Goal: Find specific page/section: Find specific page/section

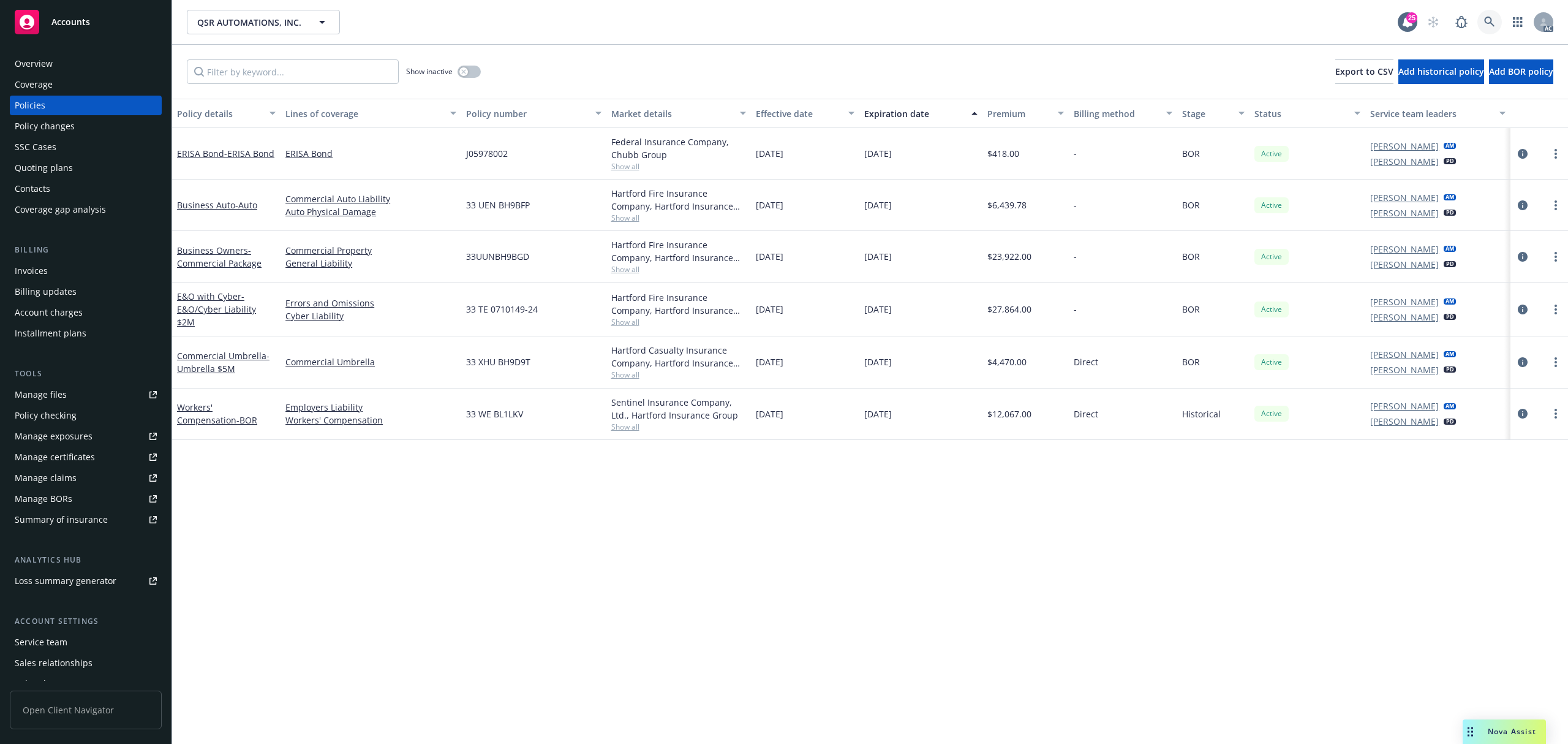
click at [1487, 19] on icon at bounding box center [1489, 22] width 11 height 11
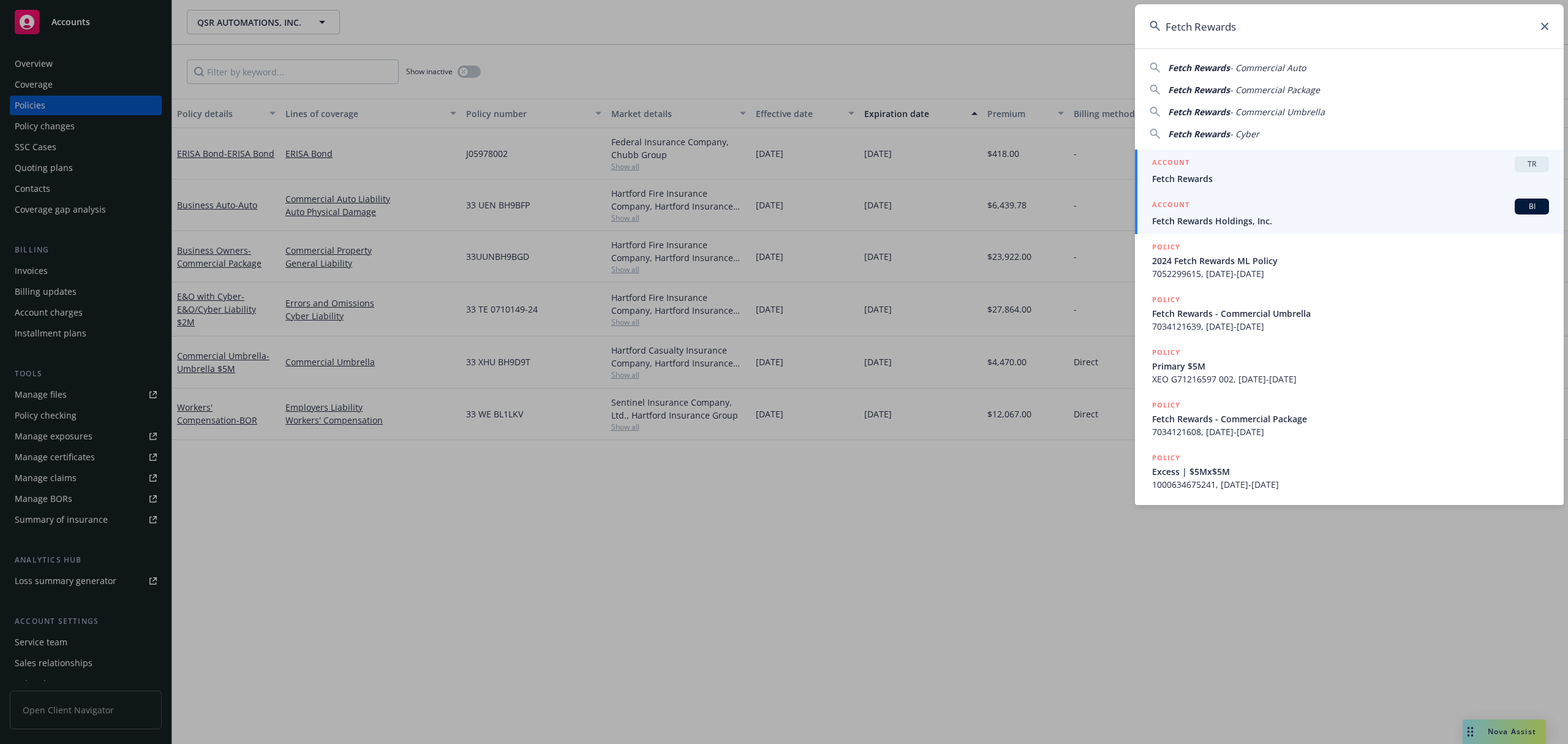
type input "Fetch Rewards"
click at [1187, 207] on h5 "ACCOUNT" at bounding box center [1171, 206] width 37 height 15
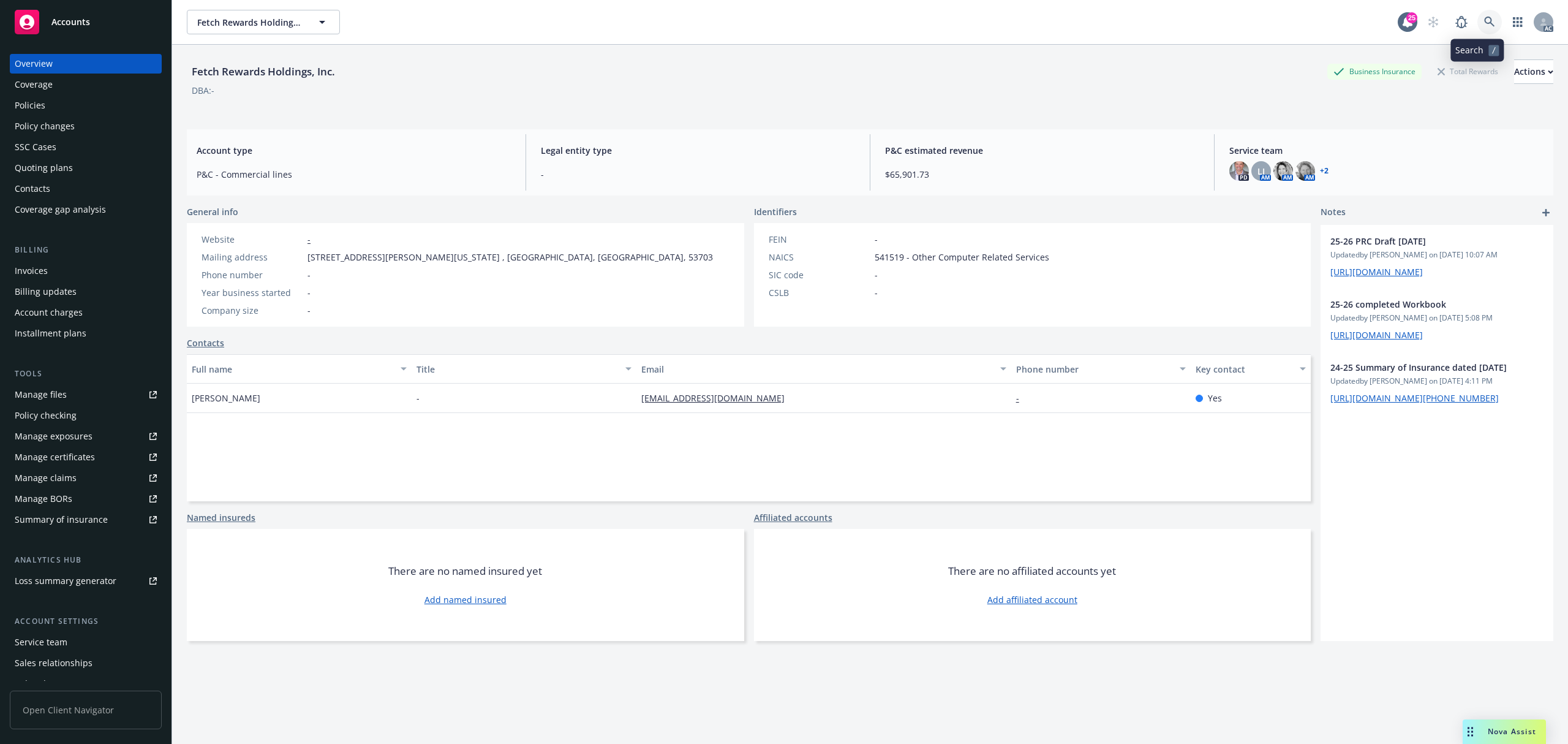
click at [1484, 19] on icon at bounding box center [1489, 22] width 11 height 11
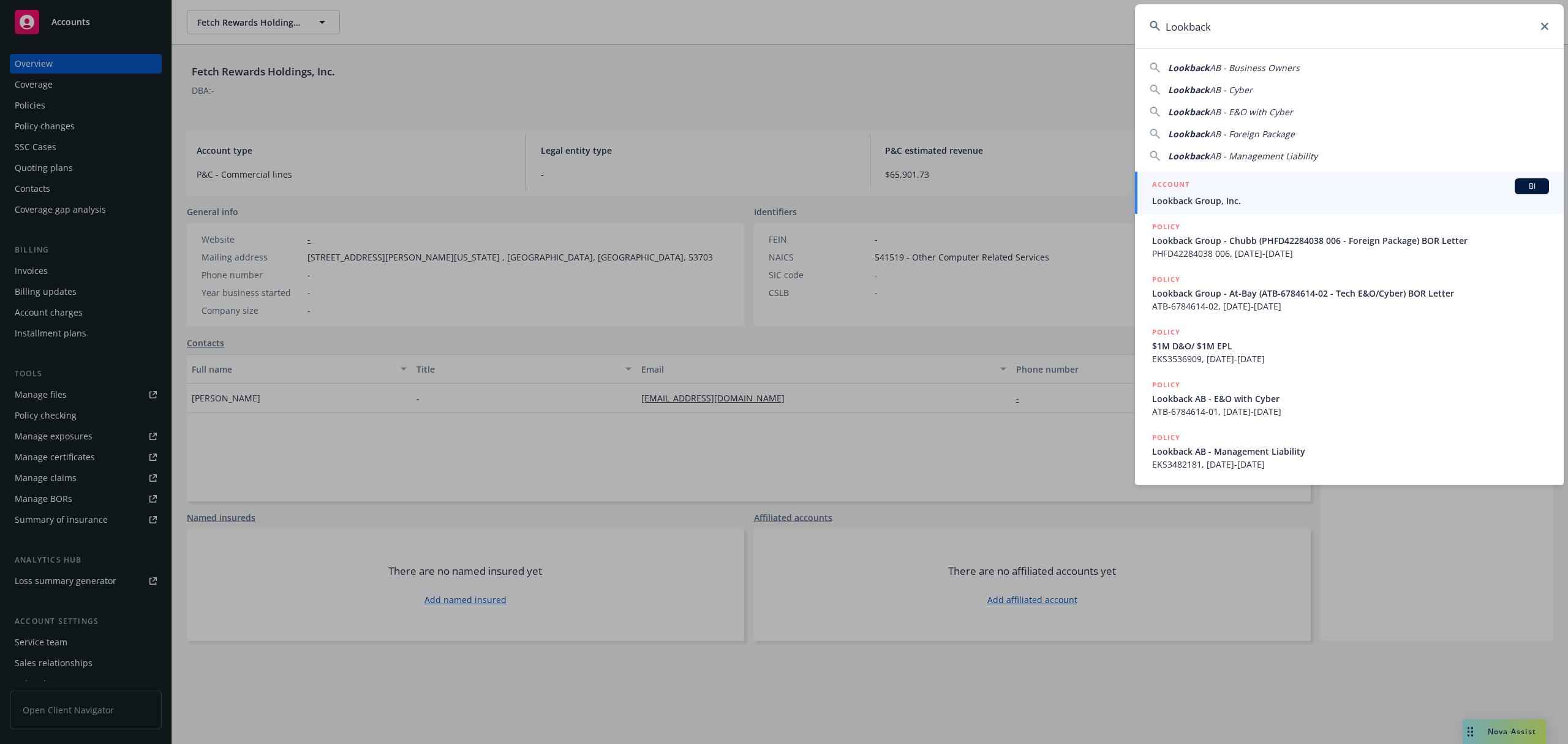
type input "Lookback"
click at [1265, 199] on span "Lookback Group, Inc." at bounding box center [1351, 200] width 397 height 13
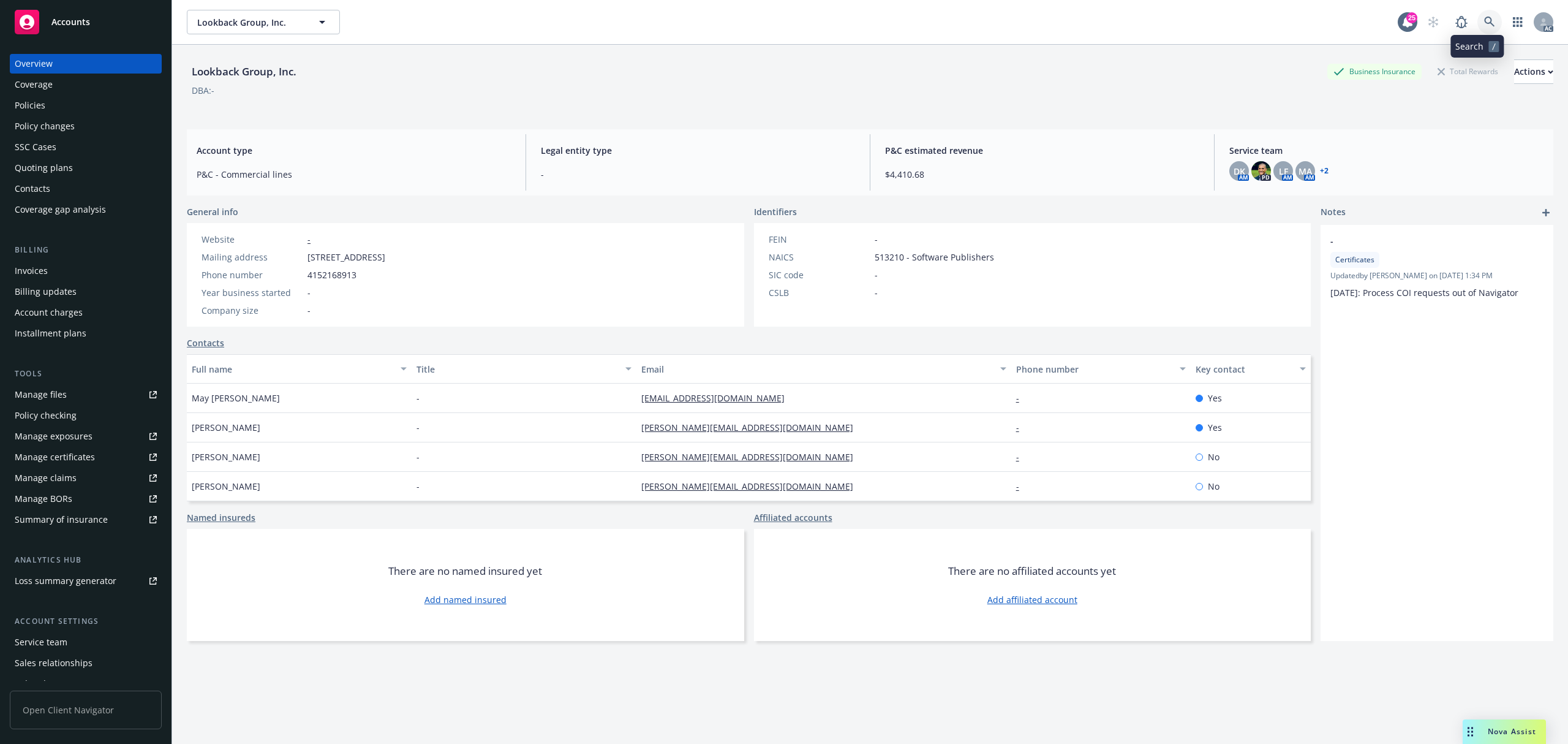
click at [1484, 19] on icon at bounding box center [1489, 22] width 11 height 11
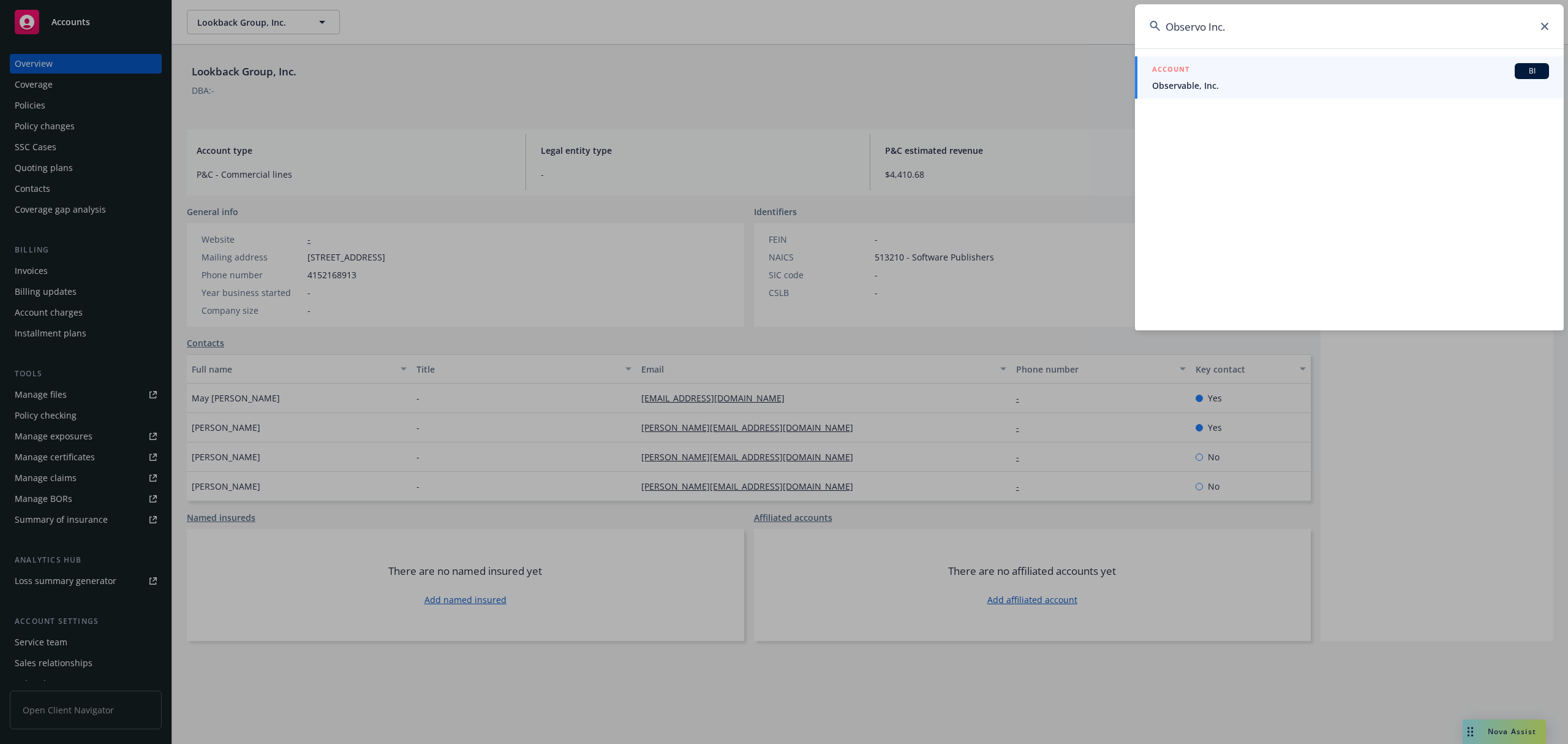
click at [1249, 30] on input "Observo Inc." at bounding box center [1349, 26] width 429 height 44
type input "Observo"
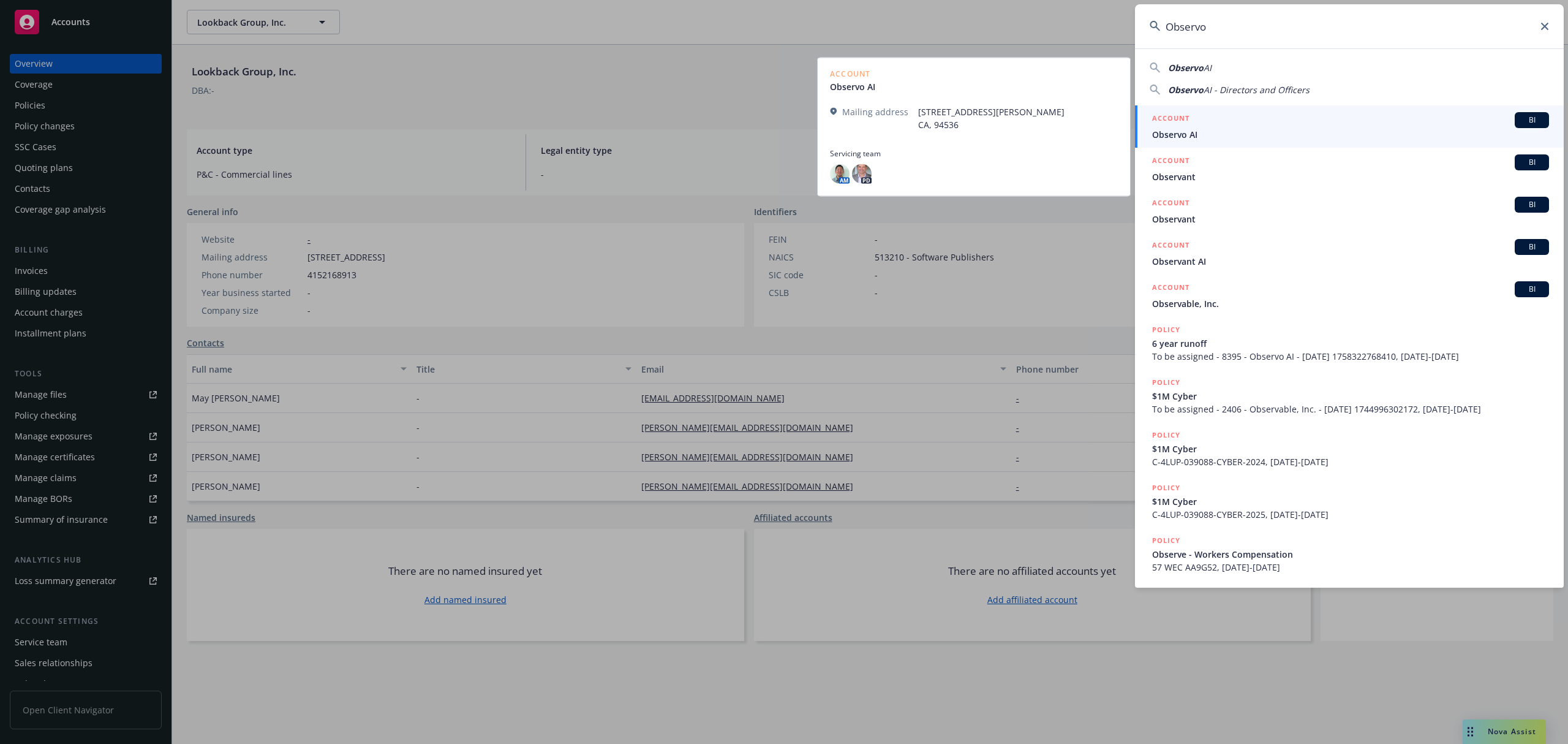
click at [1231, 131] on span "Observo AI" at bounding box center [1351, 134] width 397 height 13
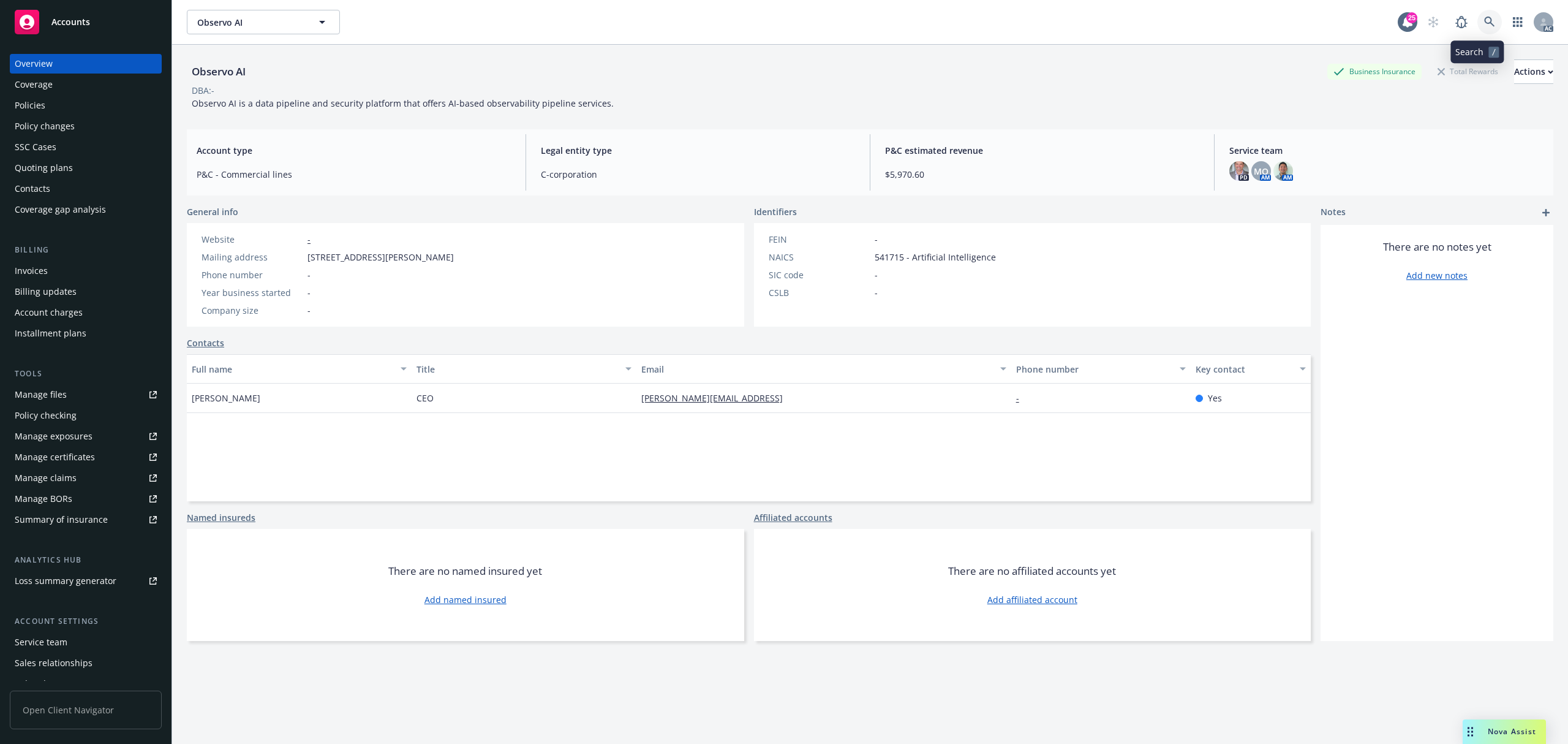
click at [1484, 23] on icon at bounding box center [1489, 22] width 11 height 11
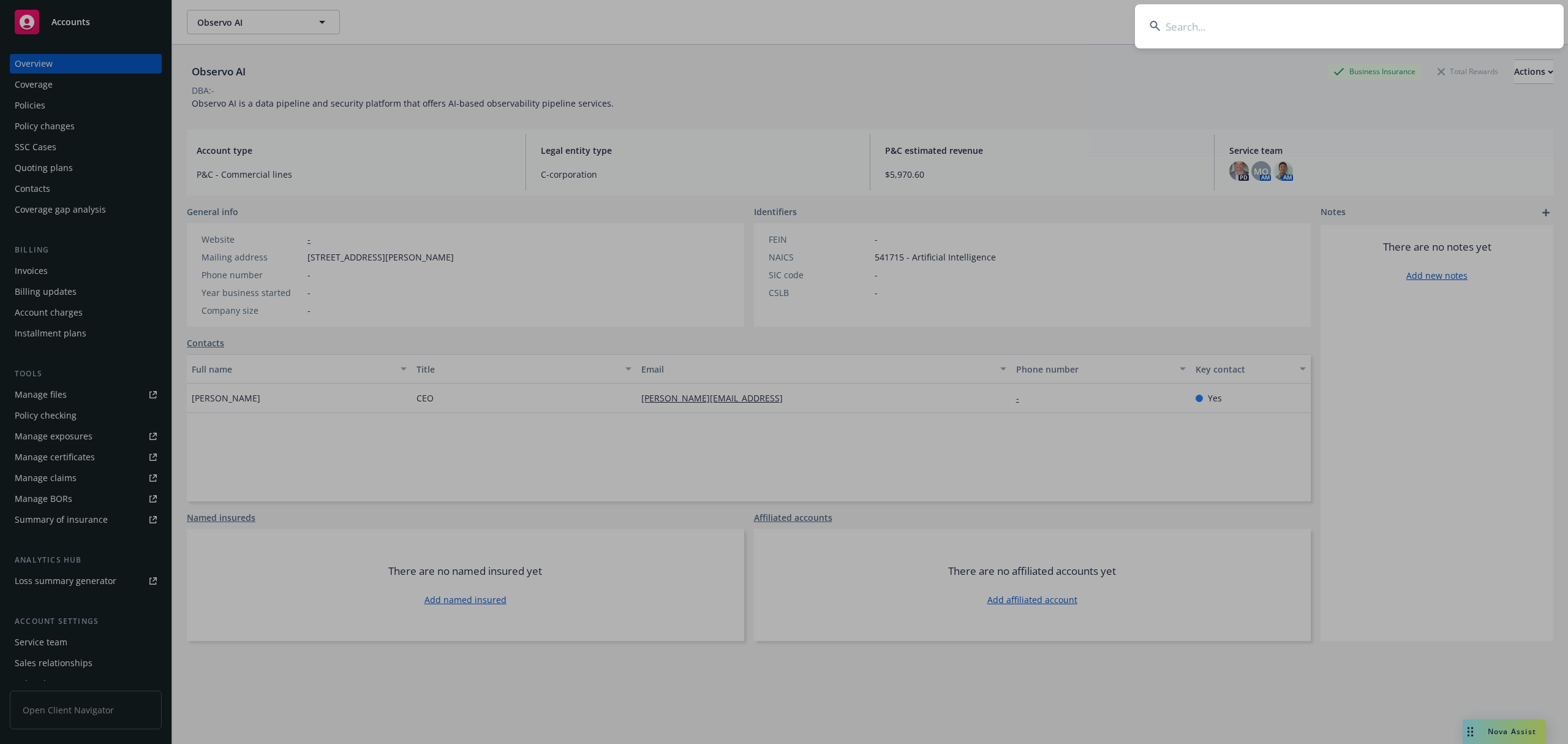
type input "Fetch Rewards"
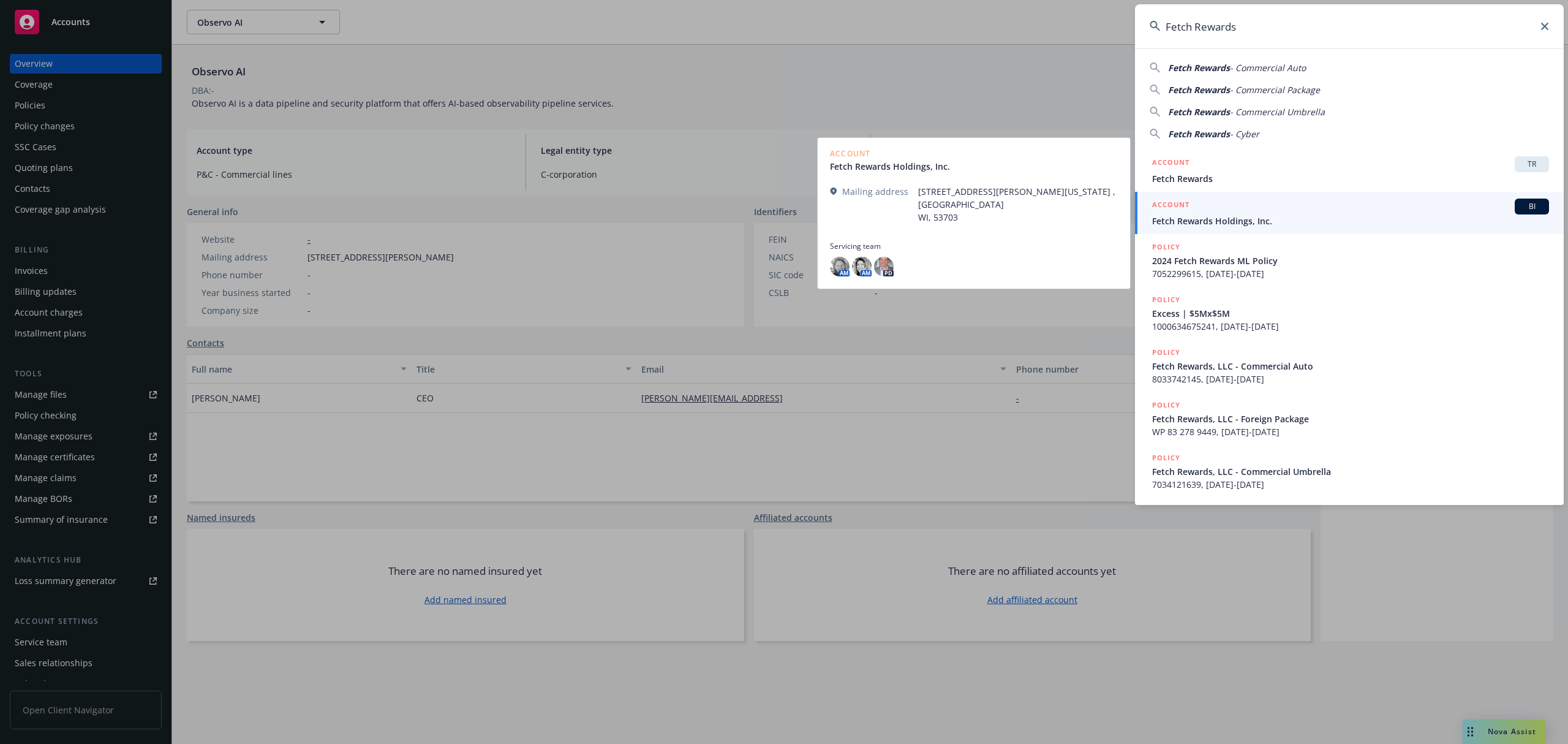
click at [1253, 218] on span "Fetch Rewards Holdings, Inc." at bounding box center [1351, 220] width 397 height 13
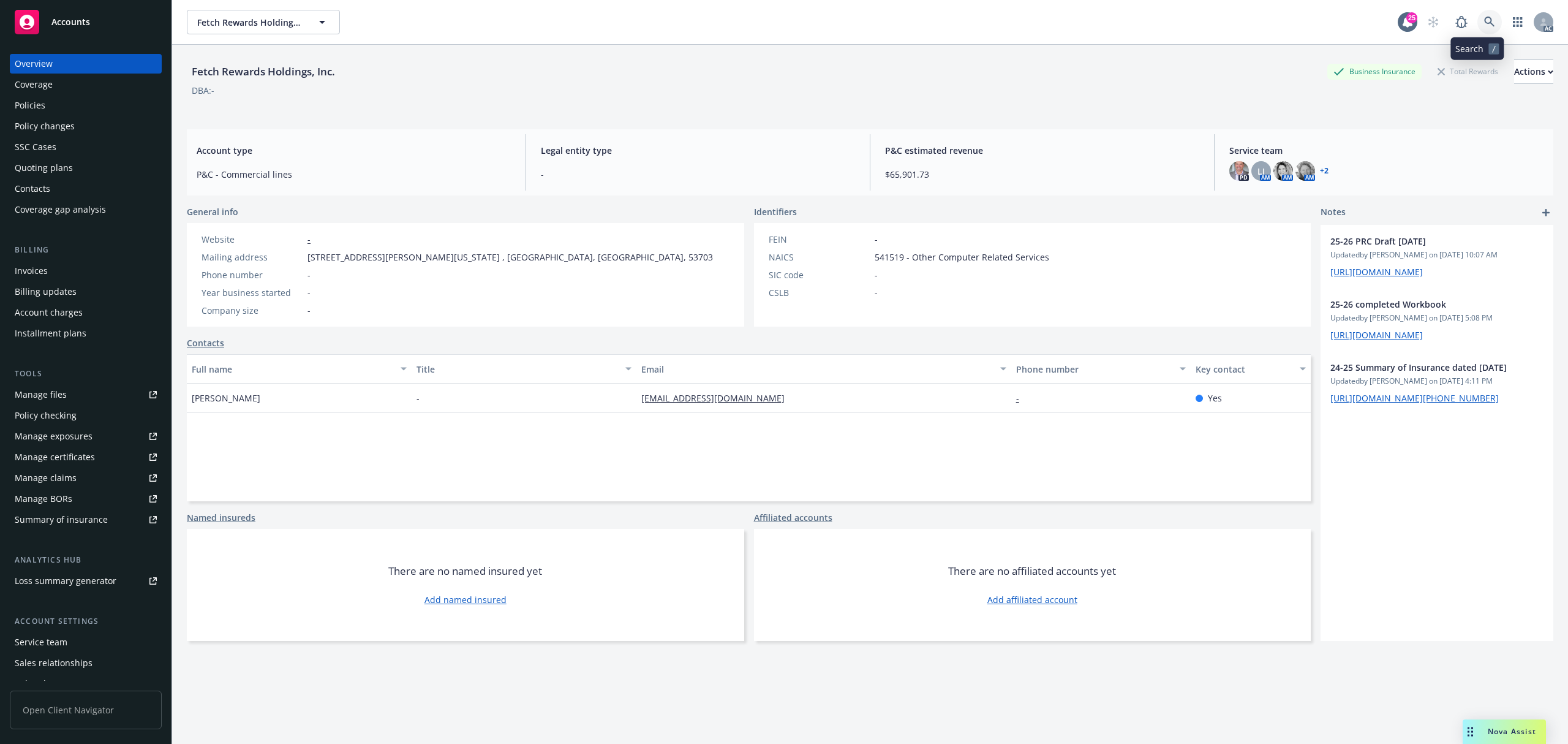
click at [1477, 23] on link at bounding box center [1489, 22] width 25 height 25
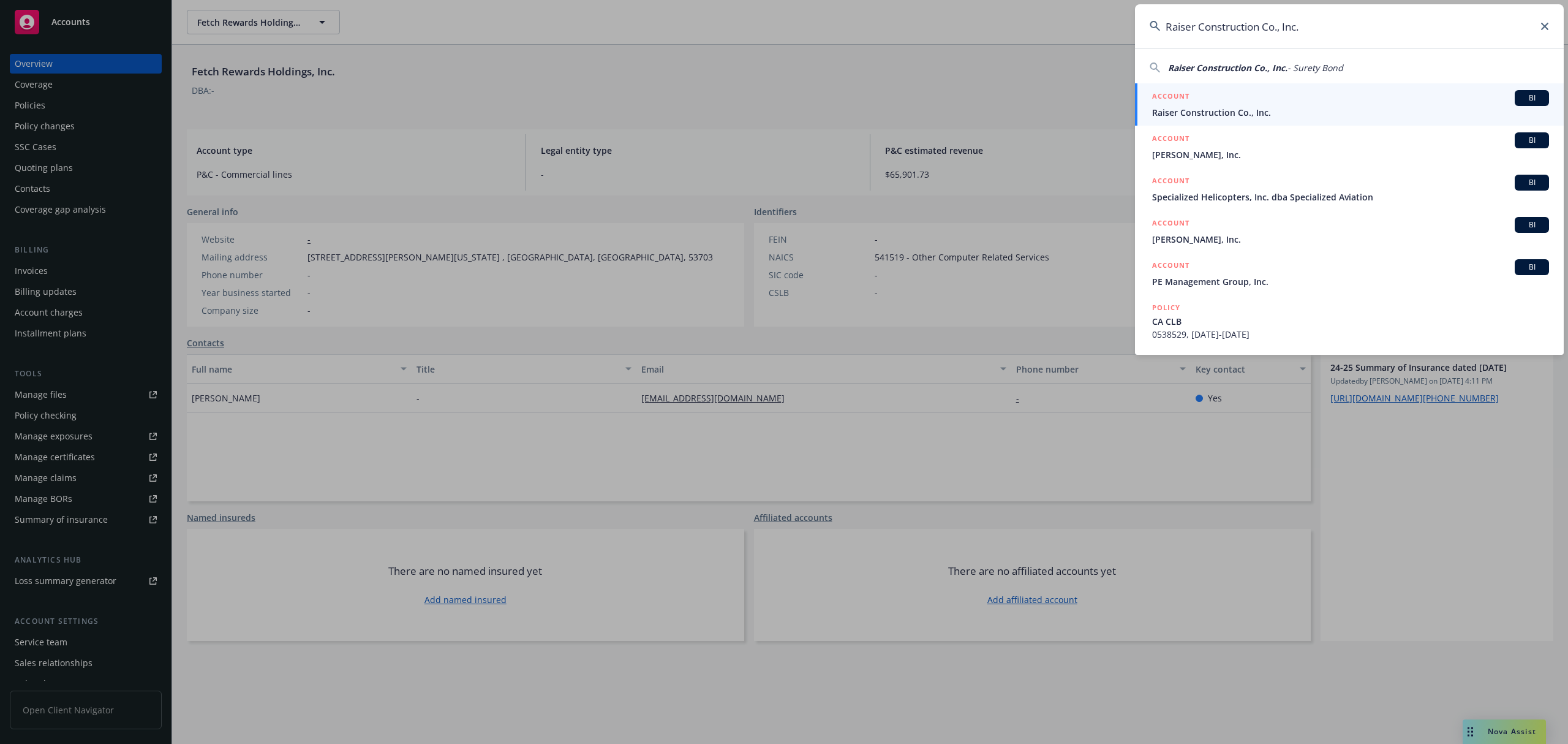
type input "Raiser Construction Co., Inc."
click at [1337, 113] on span "Raiser Construction Co., Inc." at bounding box center [1351, 112] width 397 height 13
